Goal: Find specific page/section: Find specific page/section

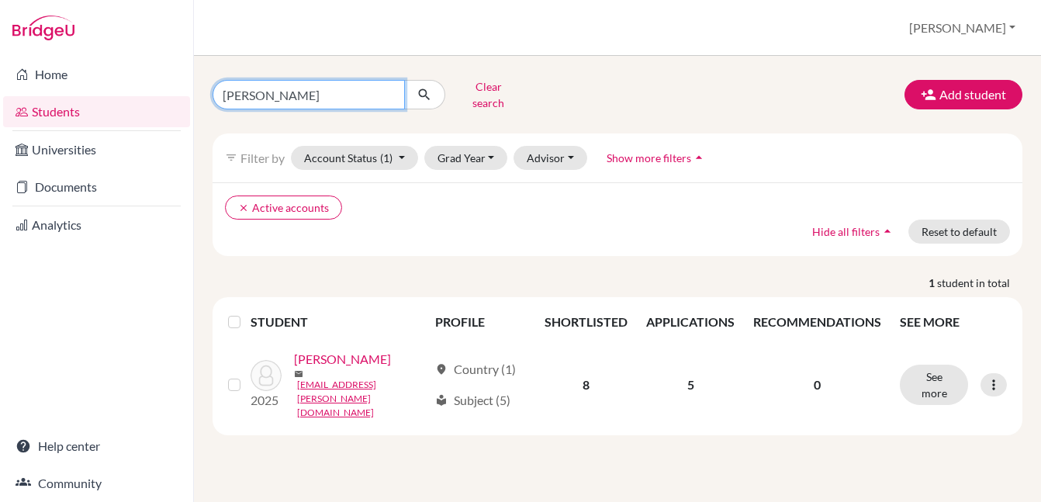
click at [388, 95] on input "Harry Potter" at bounding box center [308, 94] width 192 height 29
click at [388, 88] on input "Harry Potter" at bounding box center [308, 94] width 192 height 29
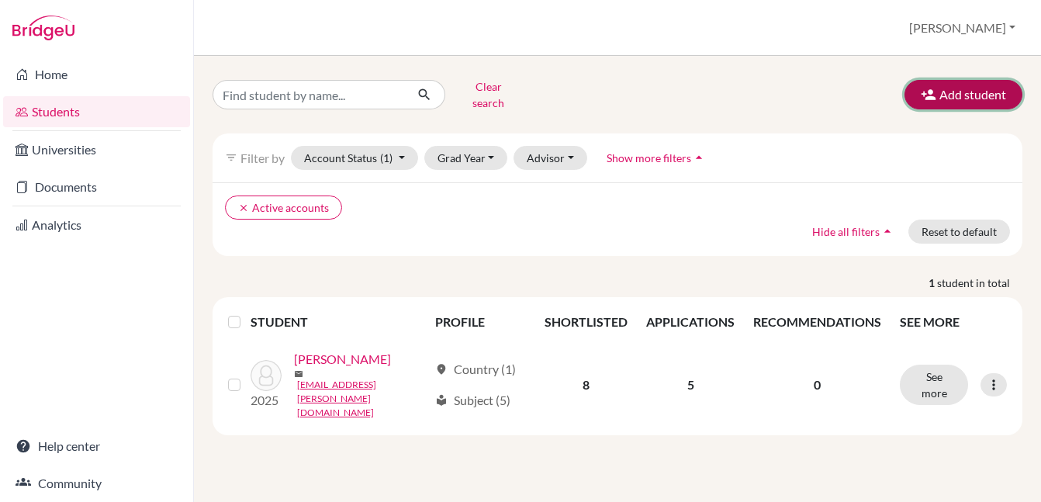
click at [975, 91] on button "Add student" at bounding box center [963, 94] width 118 height 29
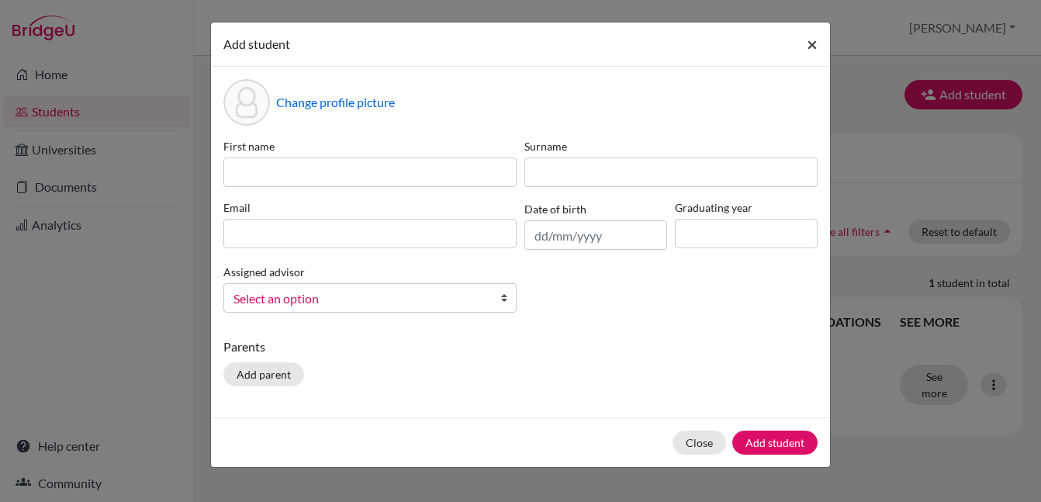
click at [818, 43] on button "×" at bounding box center [812, 43] width 36 height 43
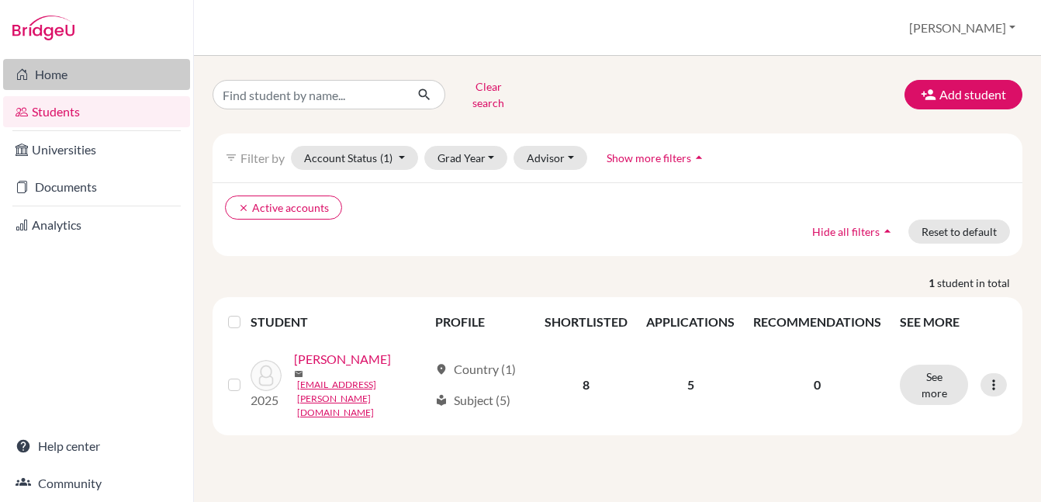
click at [60, 71] on link "Home" at bounding box center [96, 74] width 187 height 31
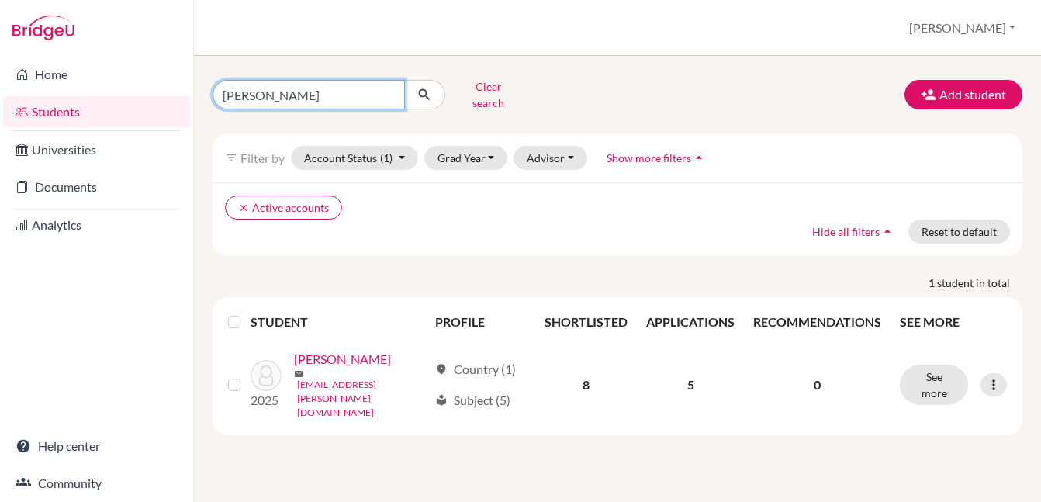
drag, startPoint x: 317, startPoint y: 92, endPoint x: 203, endPoint y: 83, distance: 114.4
click at [203, 83] on div "[PERSON_NAME] Clear search" at bounding box center [340, 94] width 278 height 40
click at [478, 95] on button "Clear search" at bounding box center [488, 94] width 86 height 40
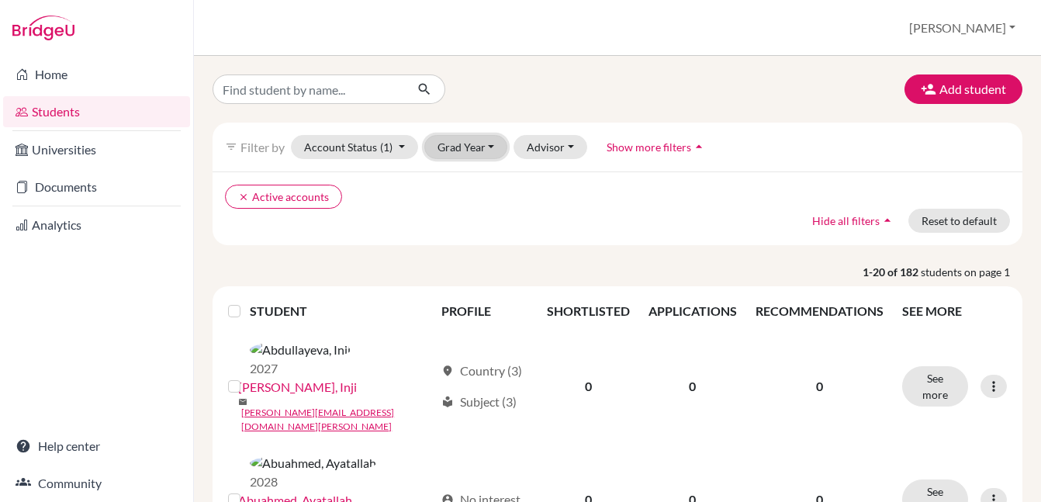
click at [491, 147] on button "Grad Year" at bounding box center [466, 147] width 84 height 24
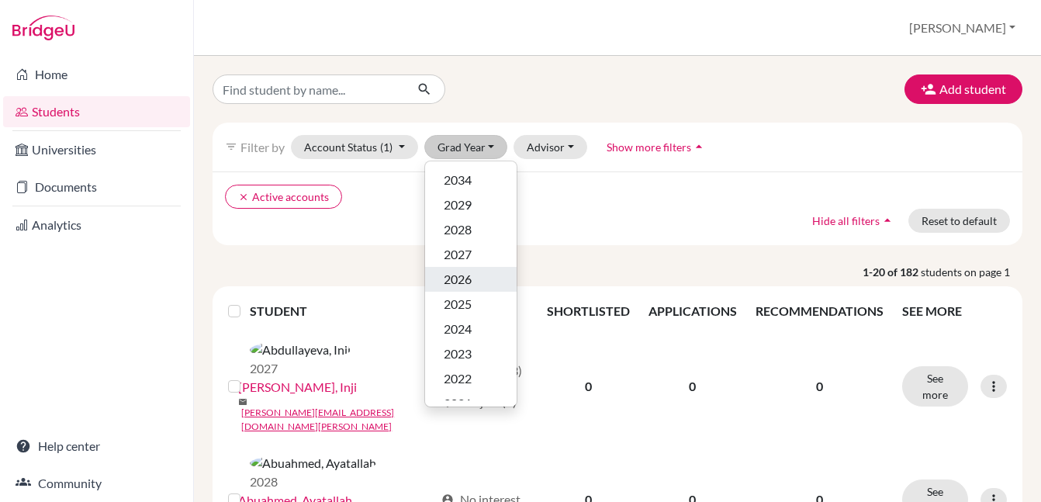
click at [475, 275] on div "2026" at bounding box center [471, 279] width 54 height 19
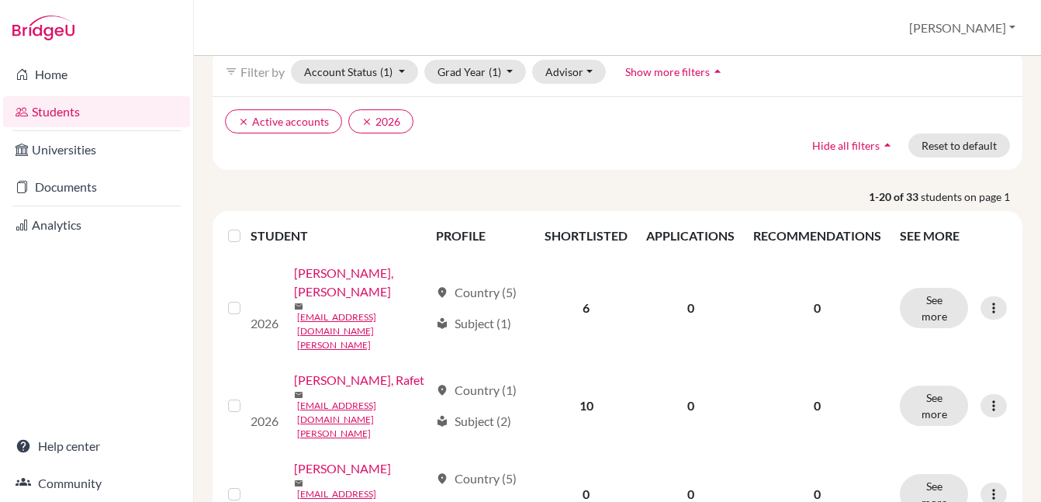
scroll to position [83, 0]
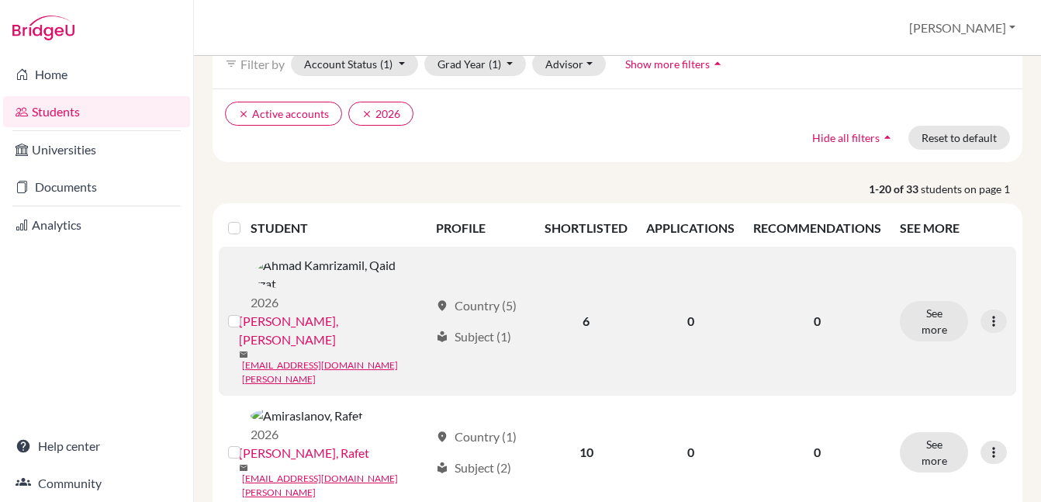
click at [370, 312] on link "[PERSON_NAME], [PERSON_NAME]" at bounding box center [334, 330] width 190 height 37
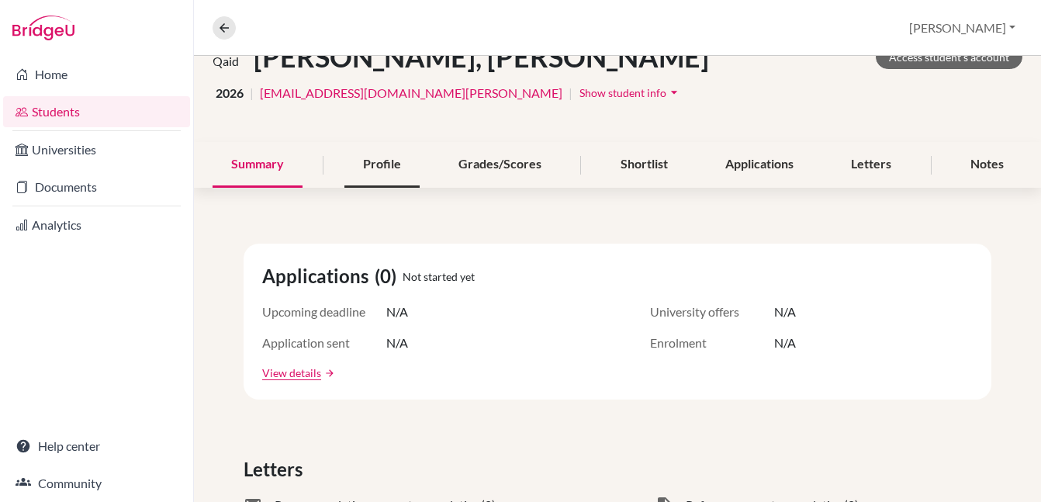
scroll to position [140, 0]
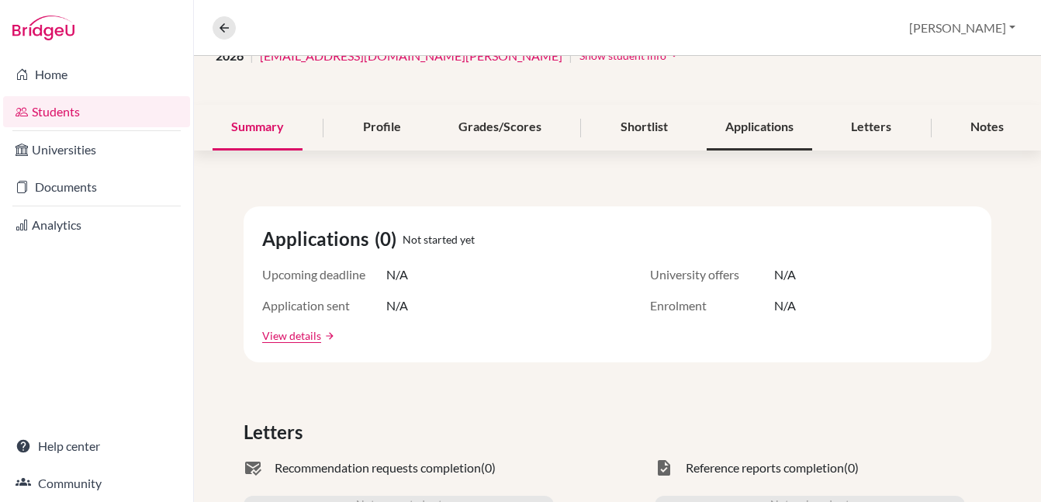
click at [768, 127] on div "Applications" at bounding box center [758, 128] width 105 height 46
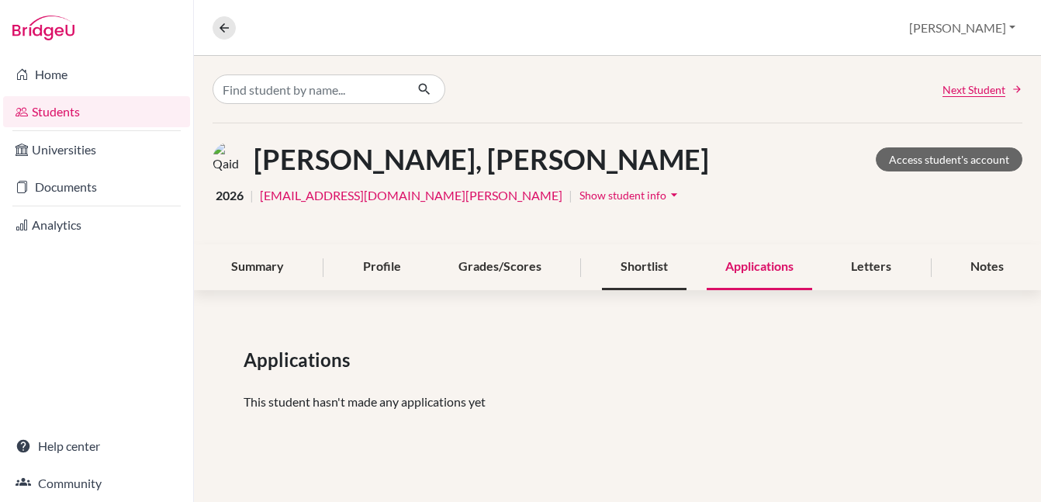
click at [637, 270] on div "Shortlist" at bounding box center [644, 267] width 85 height 46
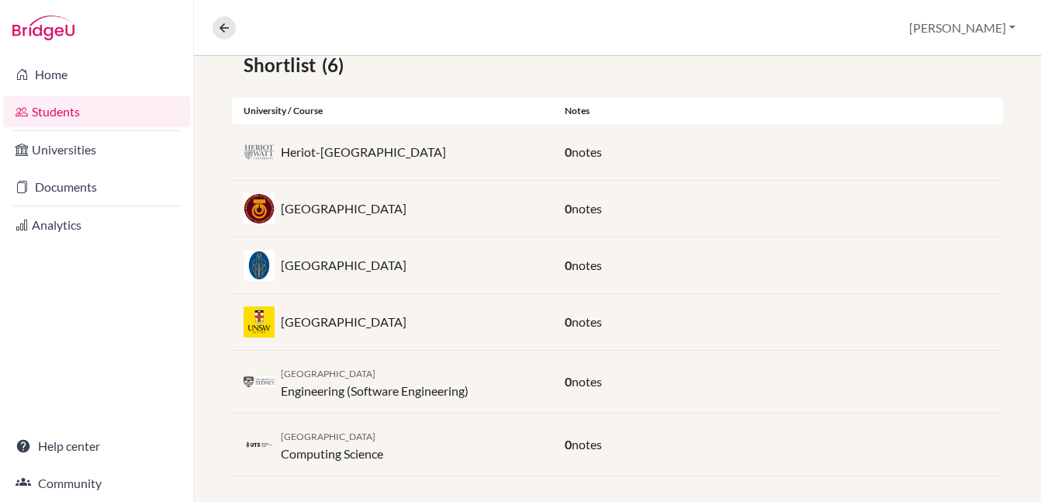
scroll to position [285, 0]
